Goal: Transaction & Acquisition: Purchase product/service

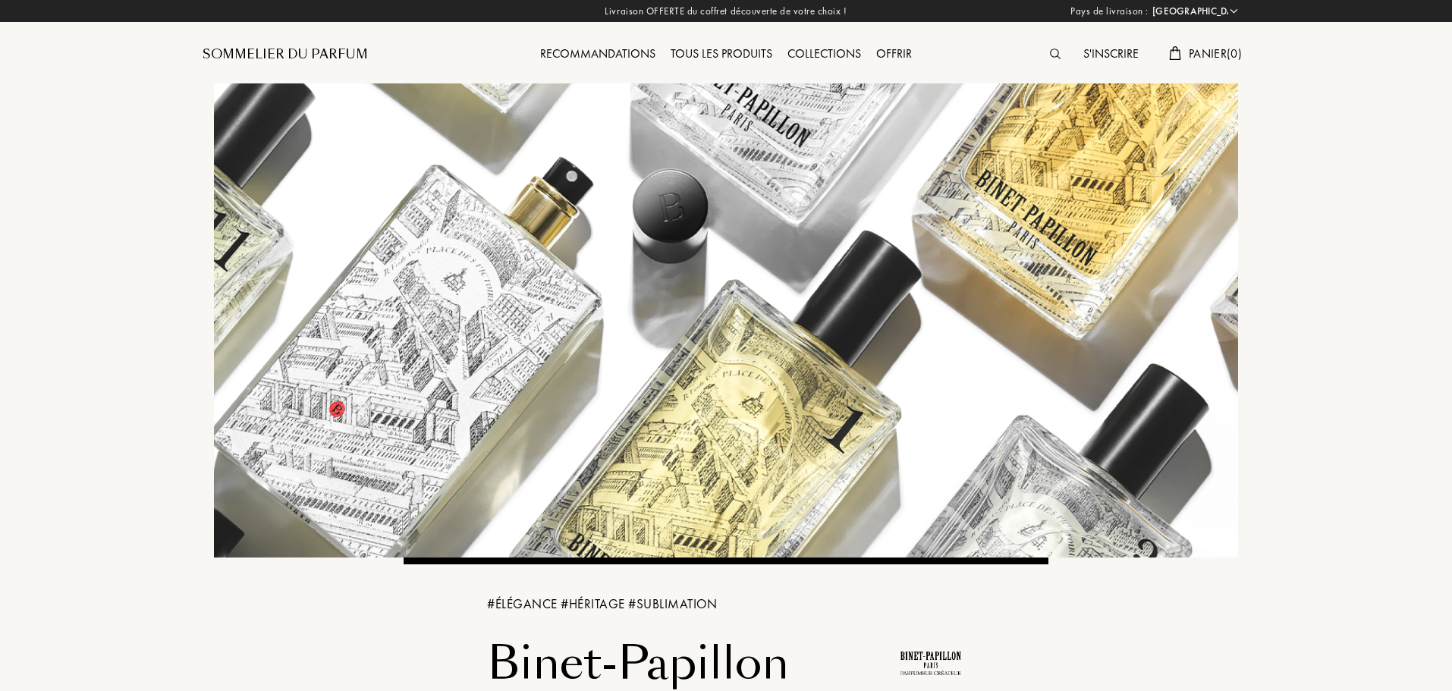
select select "FR"
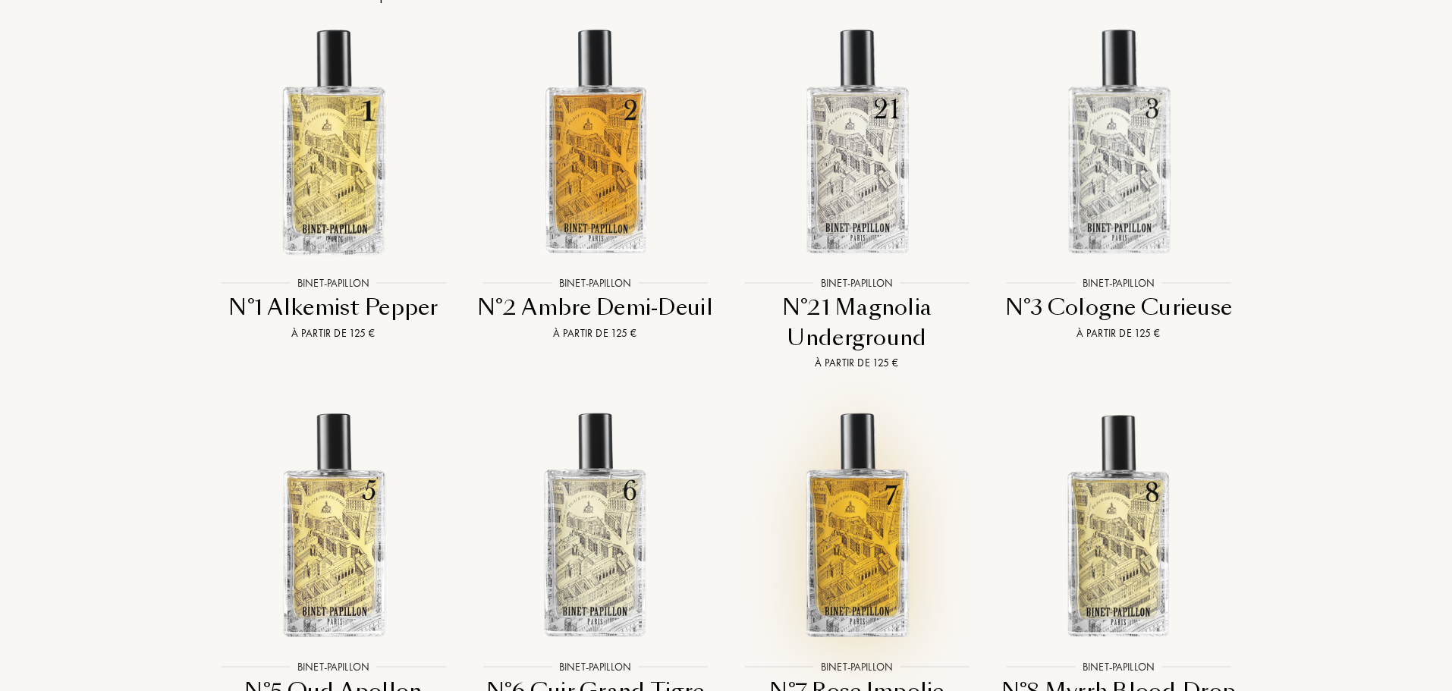
scroll to position [2579, 0]
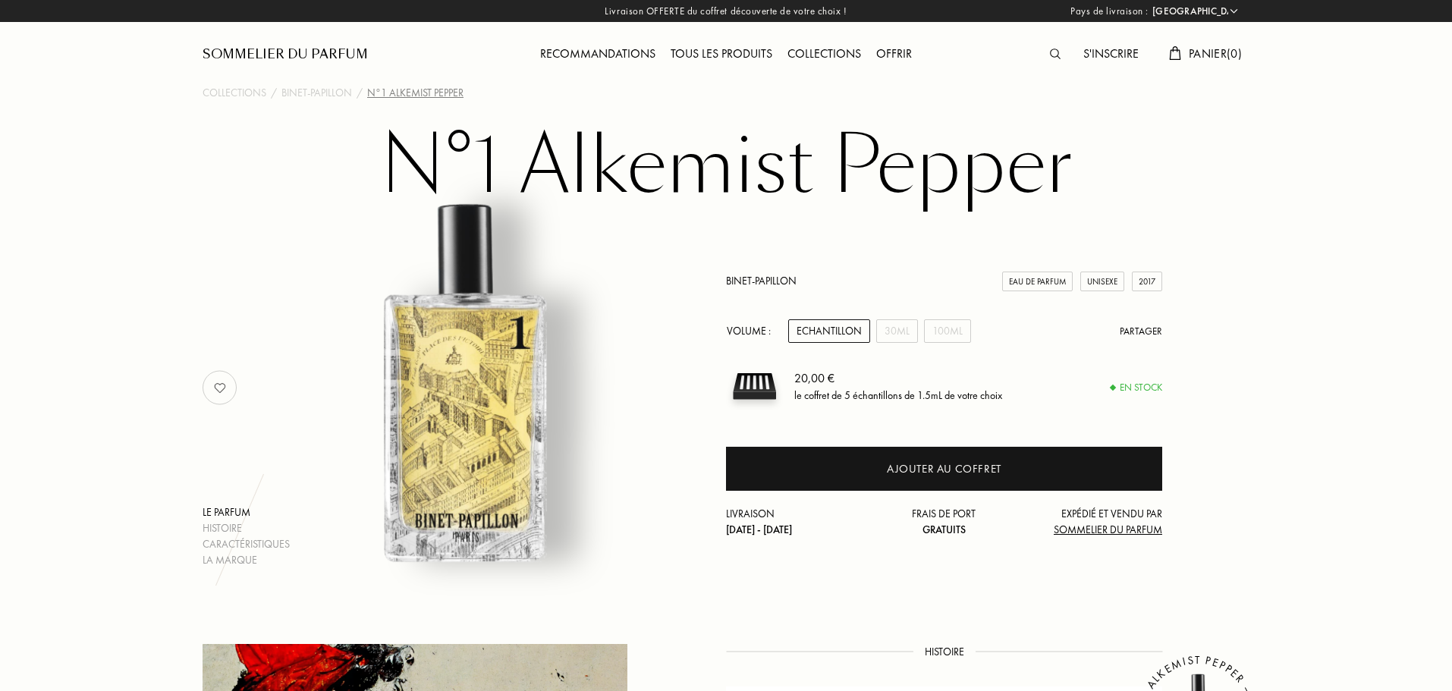
select select "FR"
click at [899, 332] on div "30mL" at bounding box center [897, 331] width 42 height 24
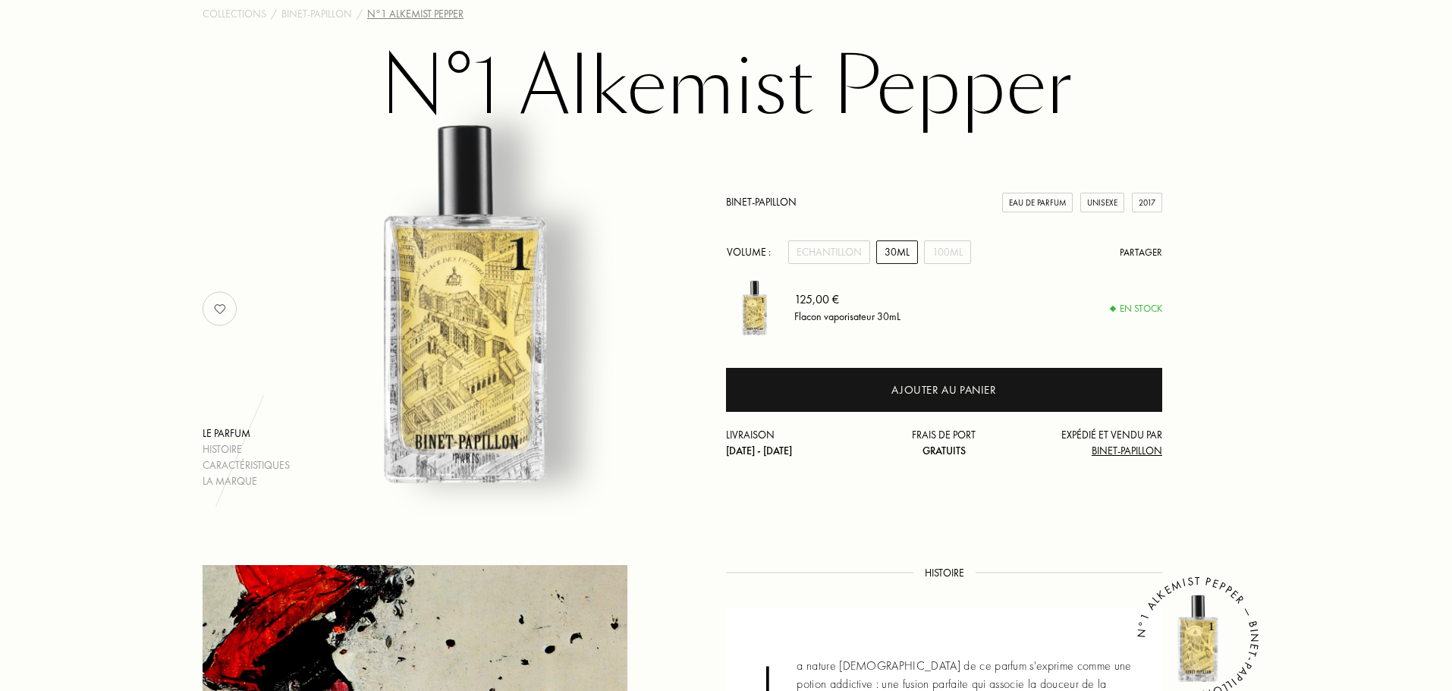
scroll to position [76, 0]
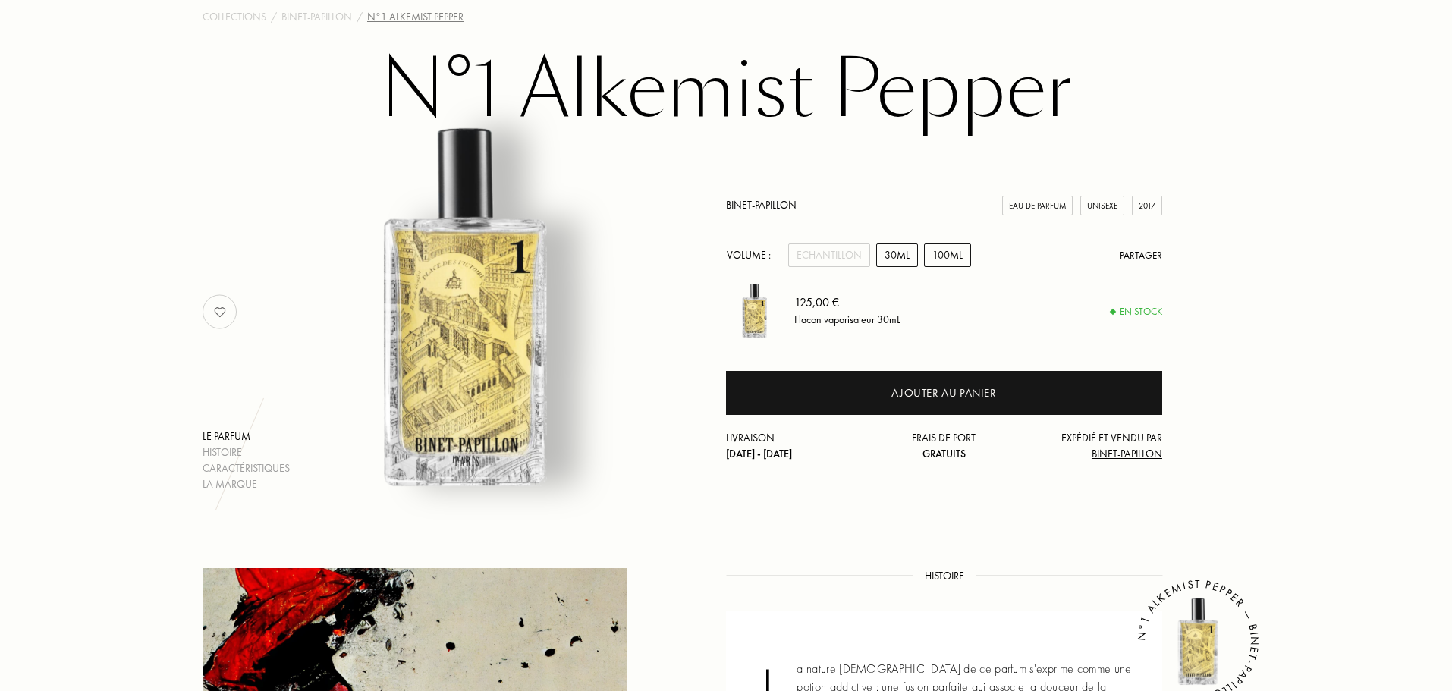
click at [963, 255] on div "100mL" at bounding box center [947, 256] width 47 height 24
click at [892, 251] on div "30mL" at bounding box center [897, 256] width 42 height 24
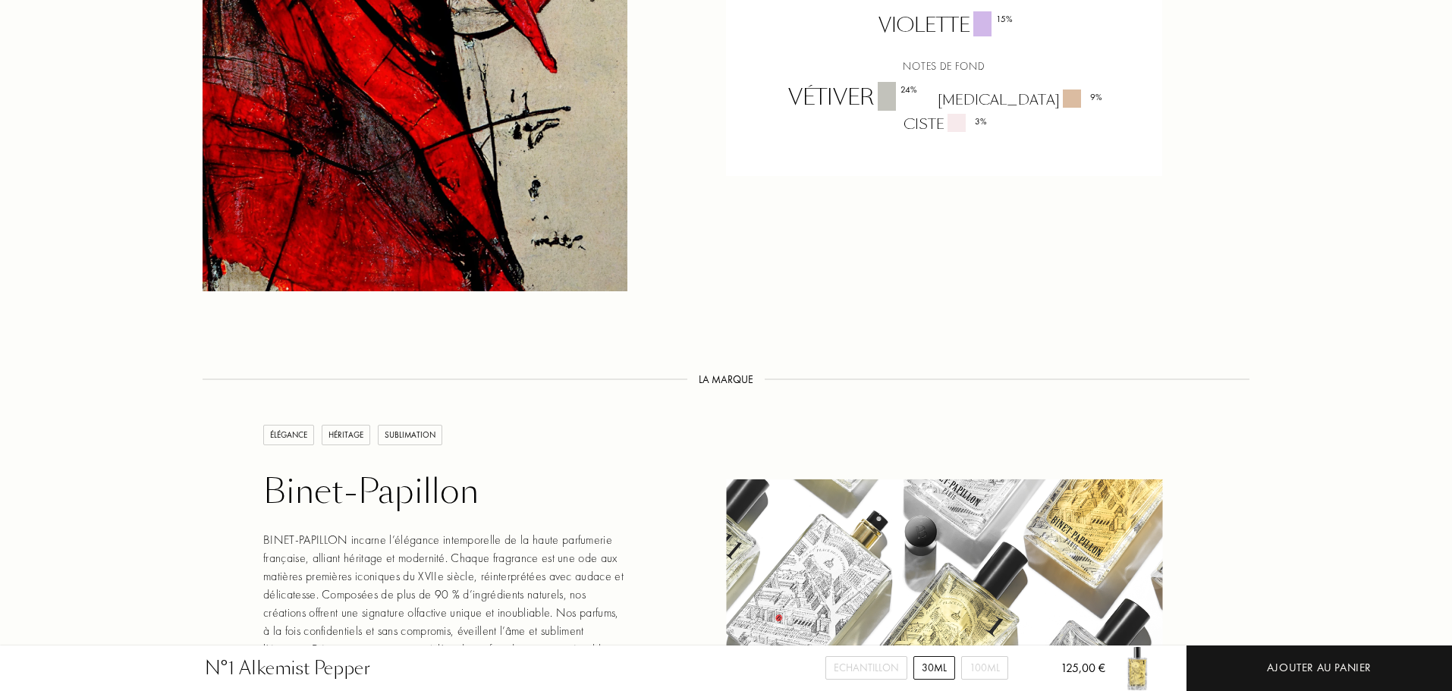
scroll to position [1365, 0]
